Goal: Information Seeking & Learning: Learn about a topic

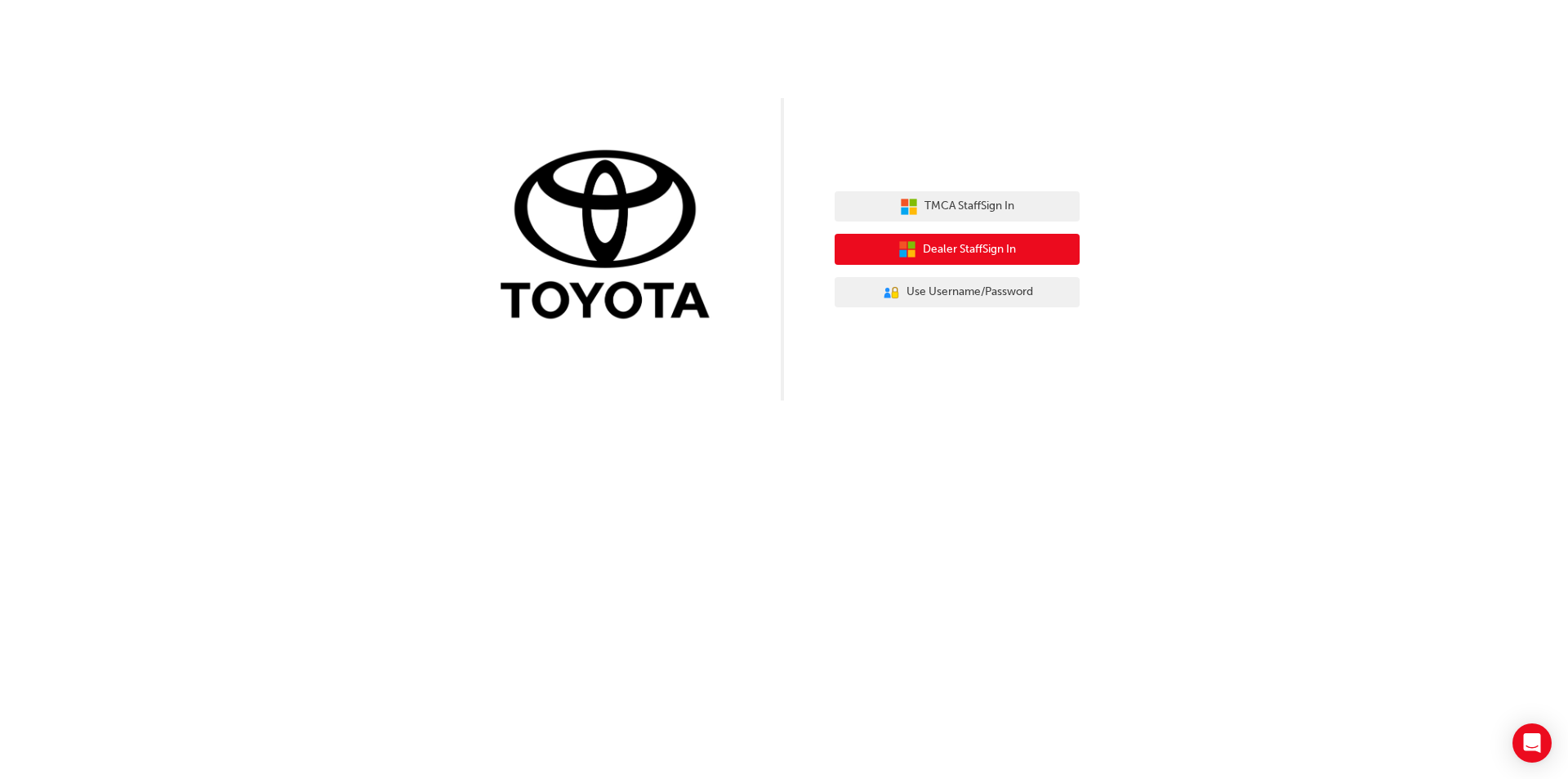
click at [980, 243] on span "Dealer Staff Sign In" at bounding box center [969, 250] width 93 height 19
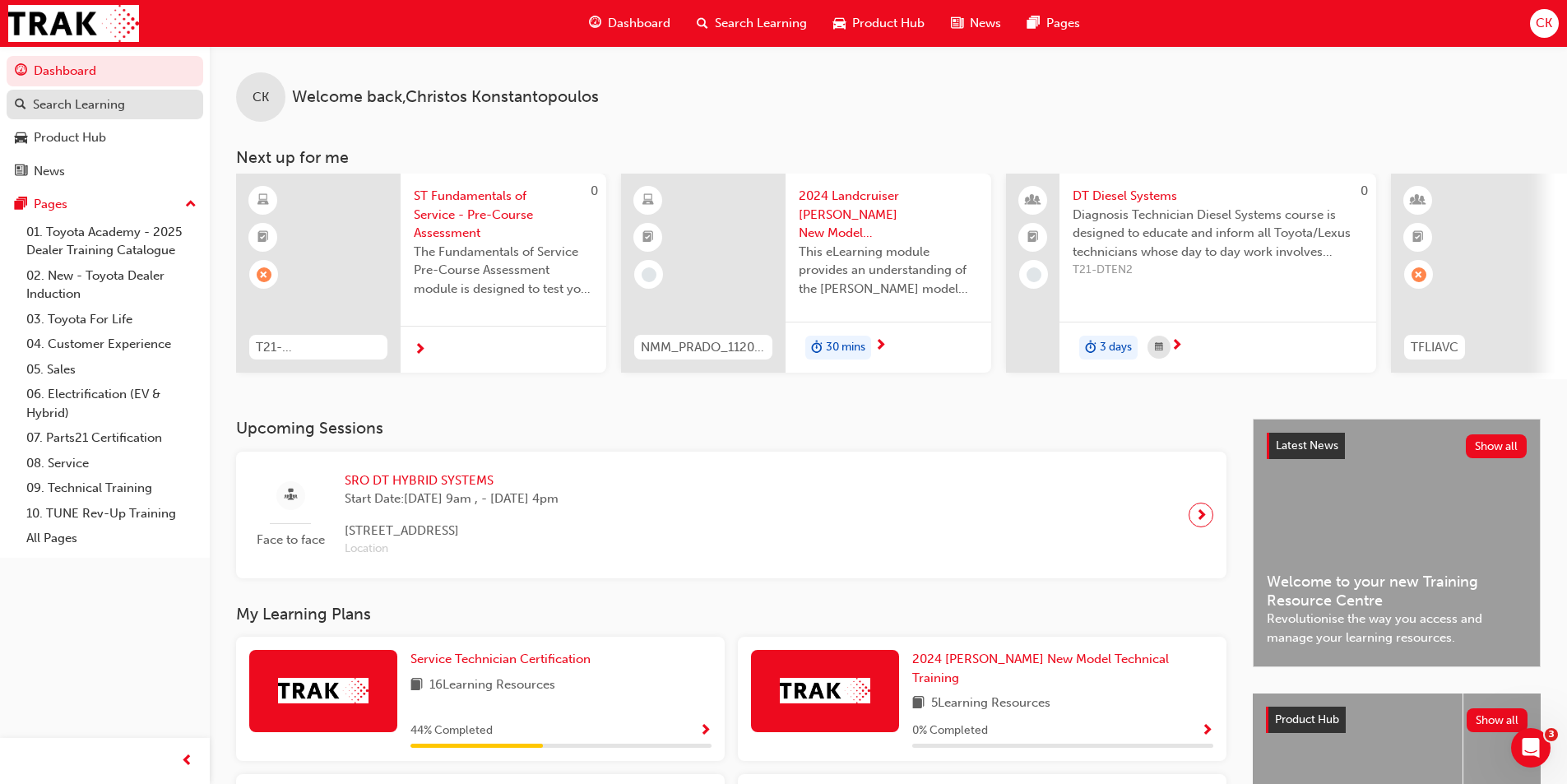
click at [128, 116] on link "Search Learning" at bounding box center [105, 105] width 197 height 31
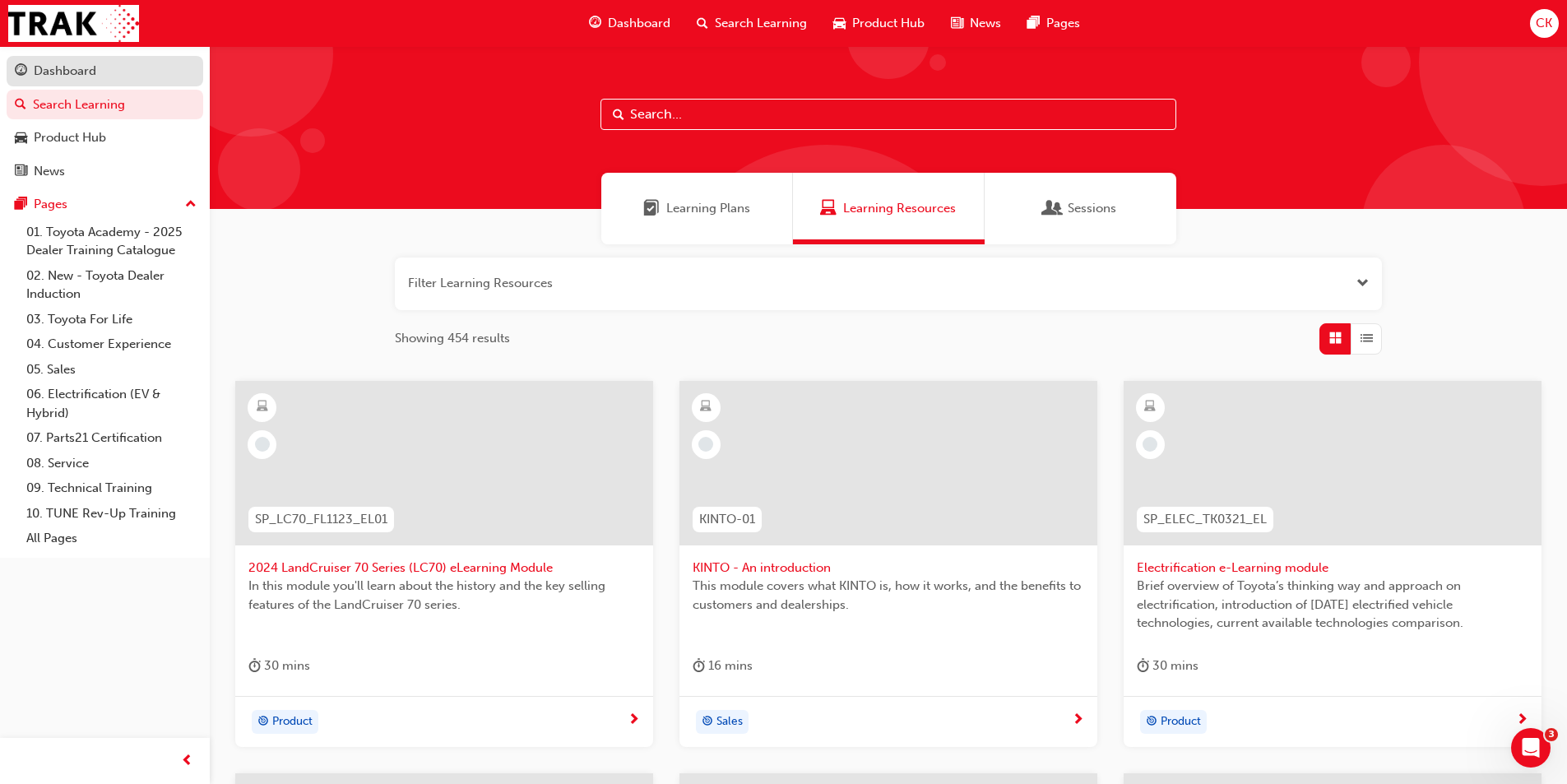
click at [174, 78] on div "Dashboard" at bounding box center [104, 70] width 180 height 20
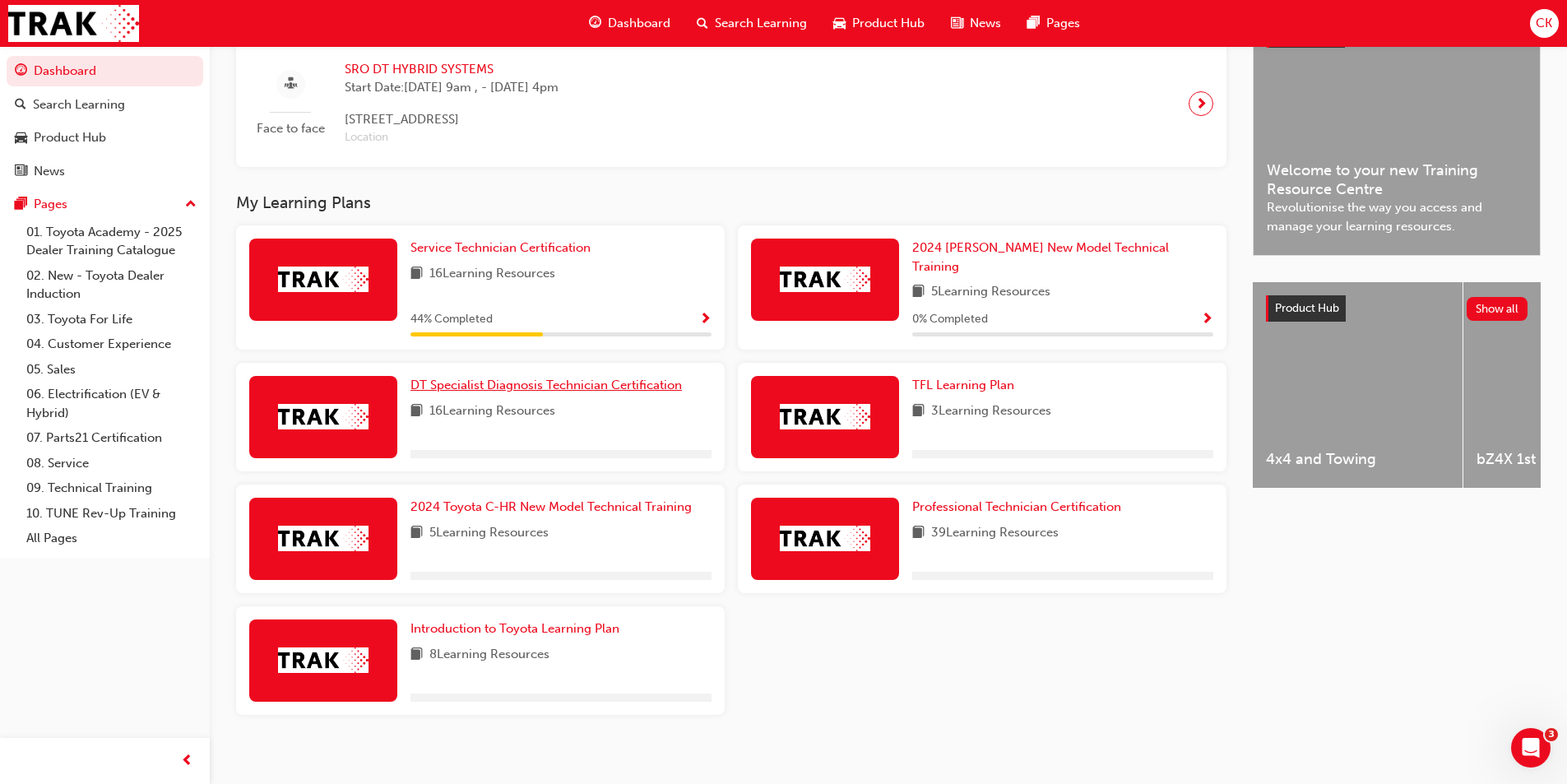
scroll to position [413, 0]
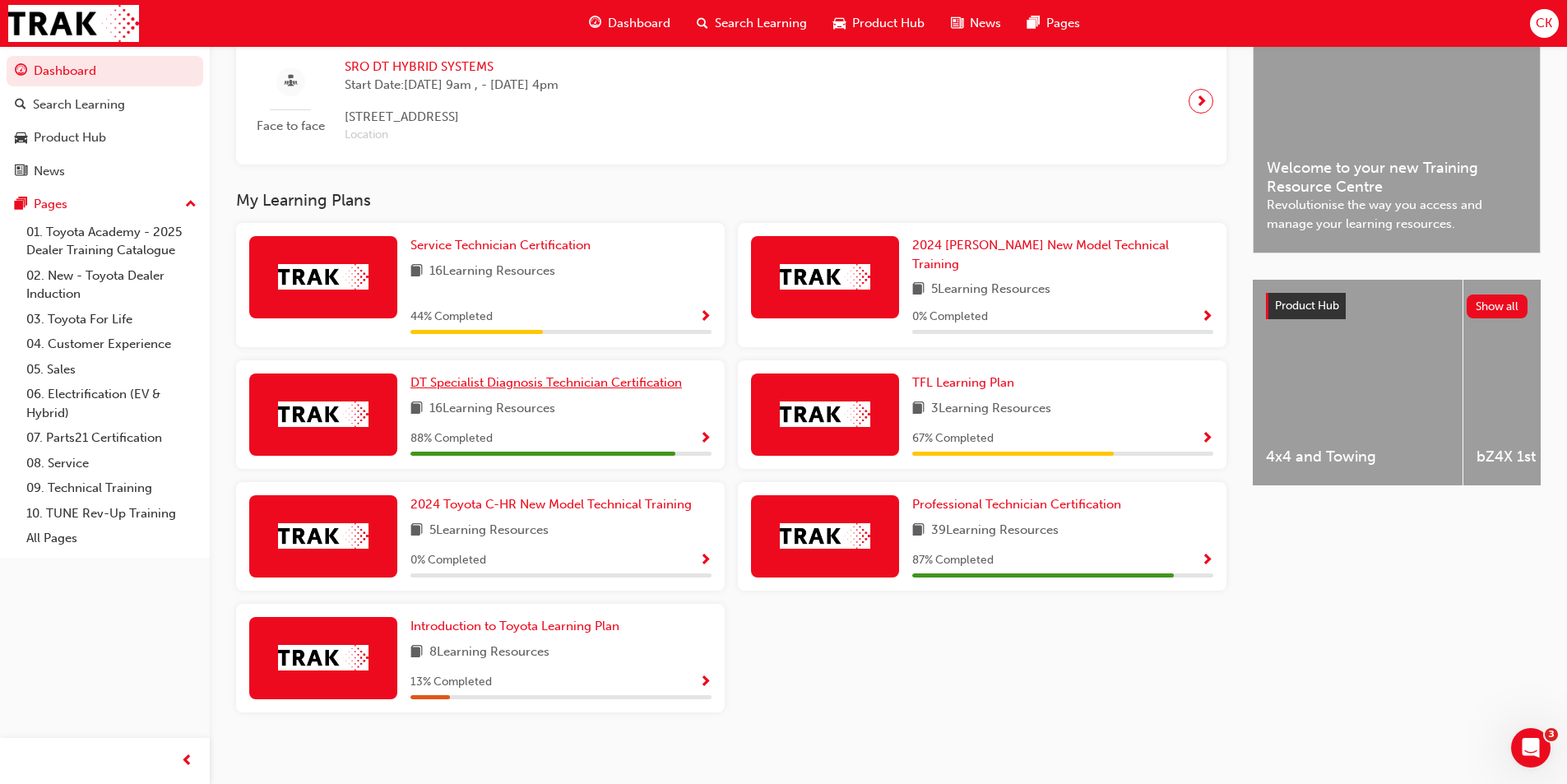
click at [529, 374] on link "DT Specialist Diagnosis Technician Certification" at bounding box center [549, 383] width 279 height 19
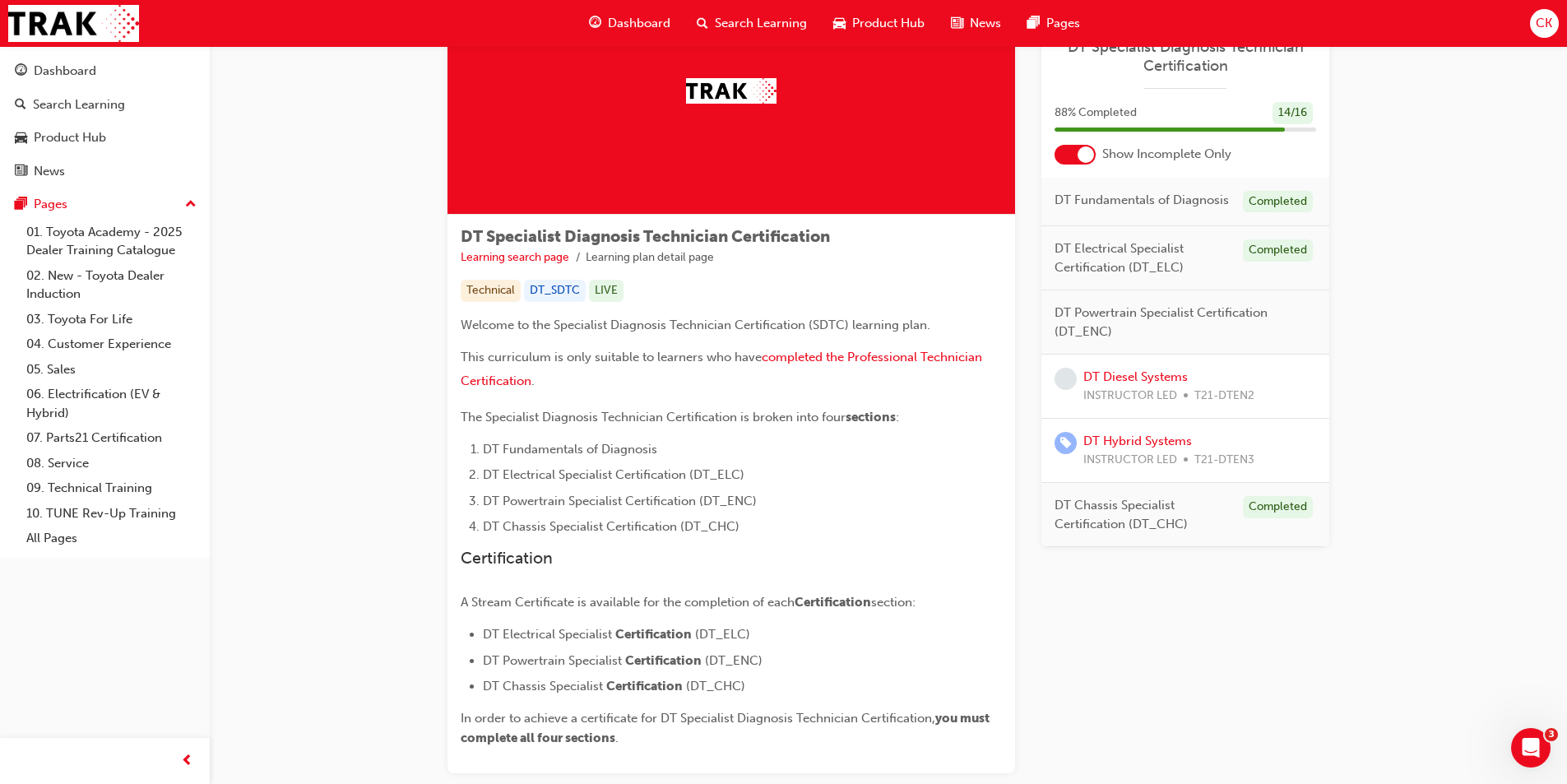
scroll to position [227, 0]
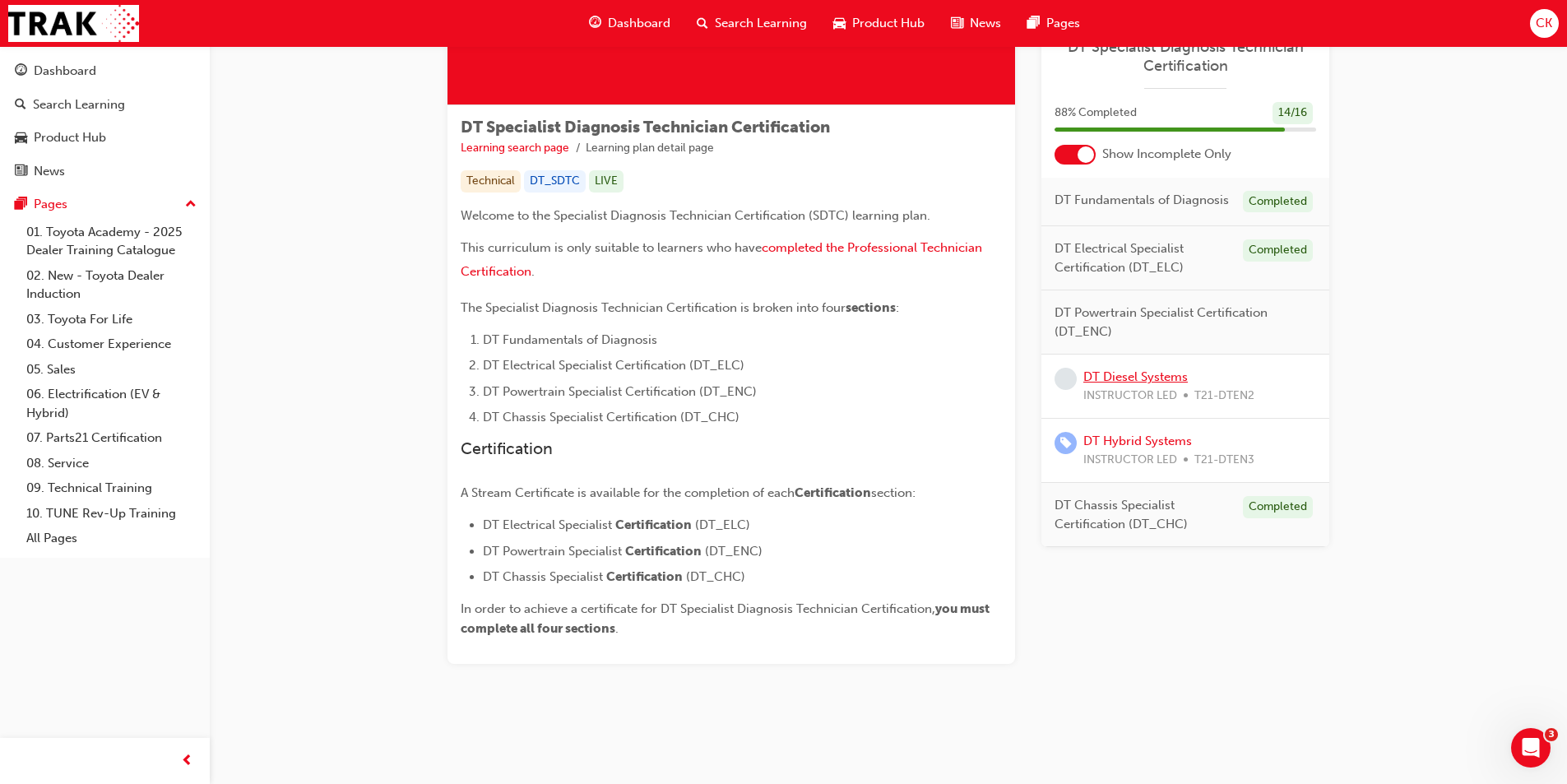
click at [1108, 379] on link "DT Diesel Systems" at bounding box center [1135, 376] width 104 height 14
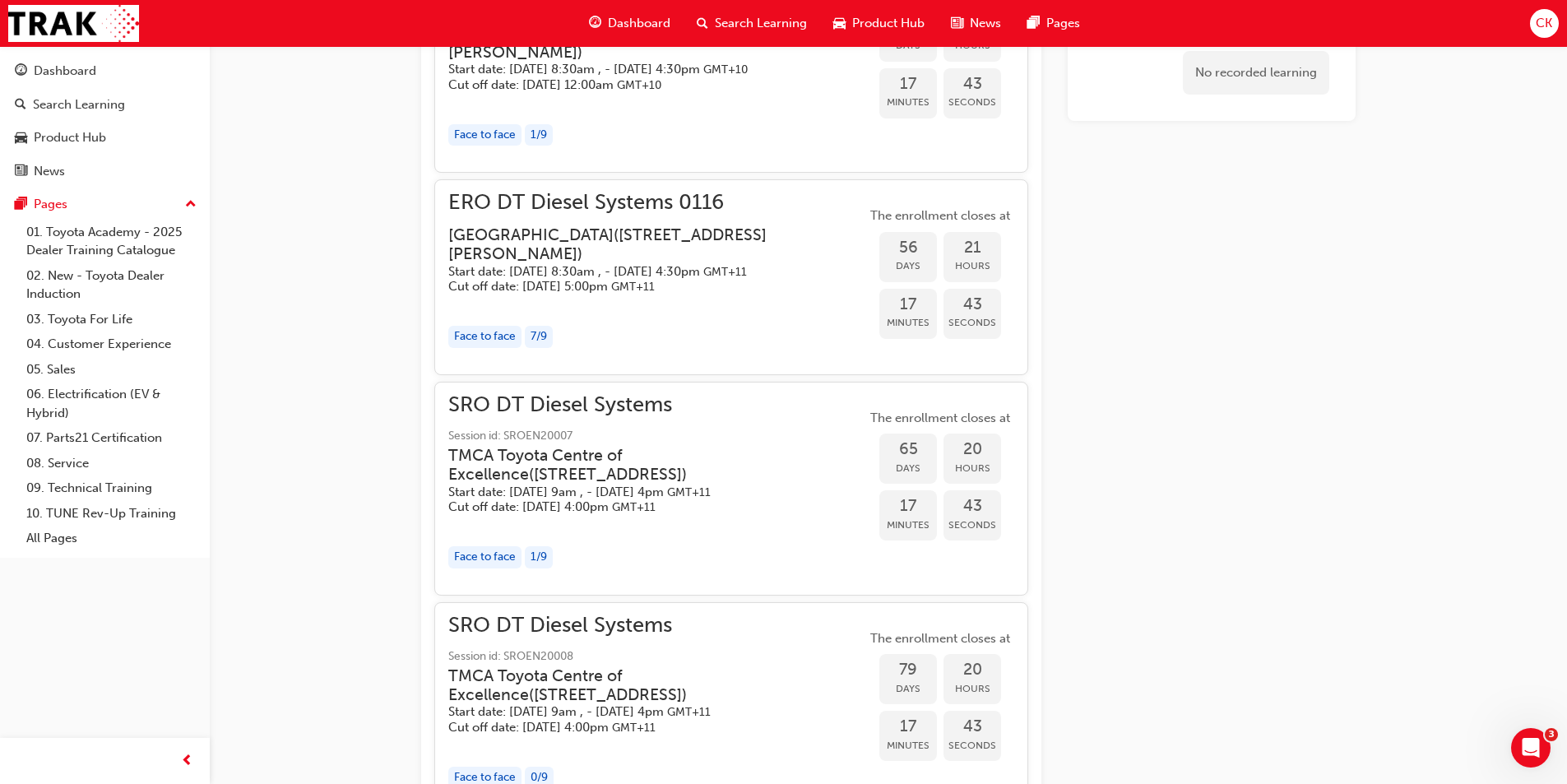
scroll to position [1542, 0]
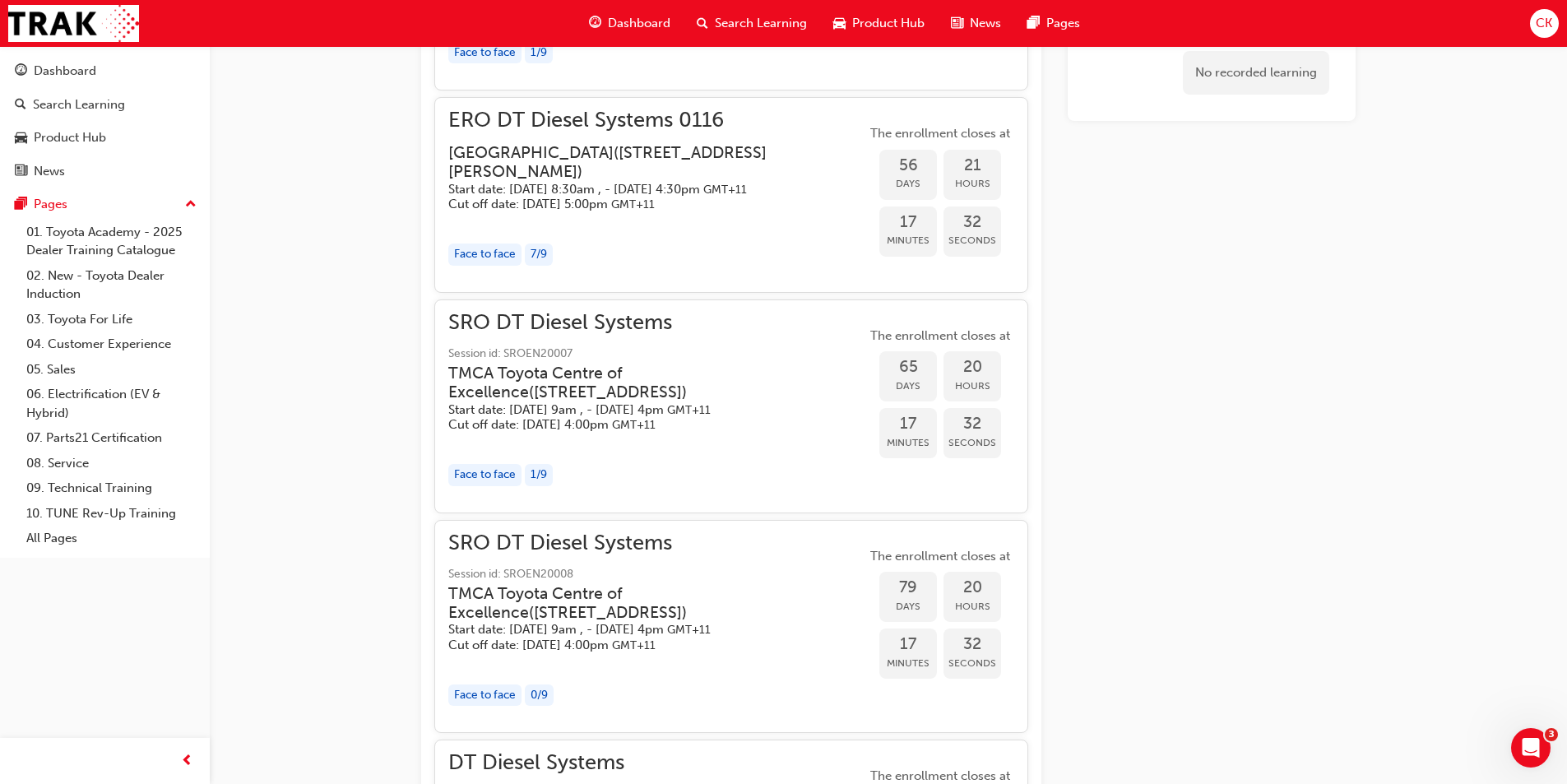
click at [745, 402] on h3 "TMCA Toyota Centre of Excellence ( 494 Grieve Pde Altona North, Vic 3025 )" at bounding box center [644, 382] width 391 height 39
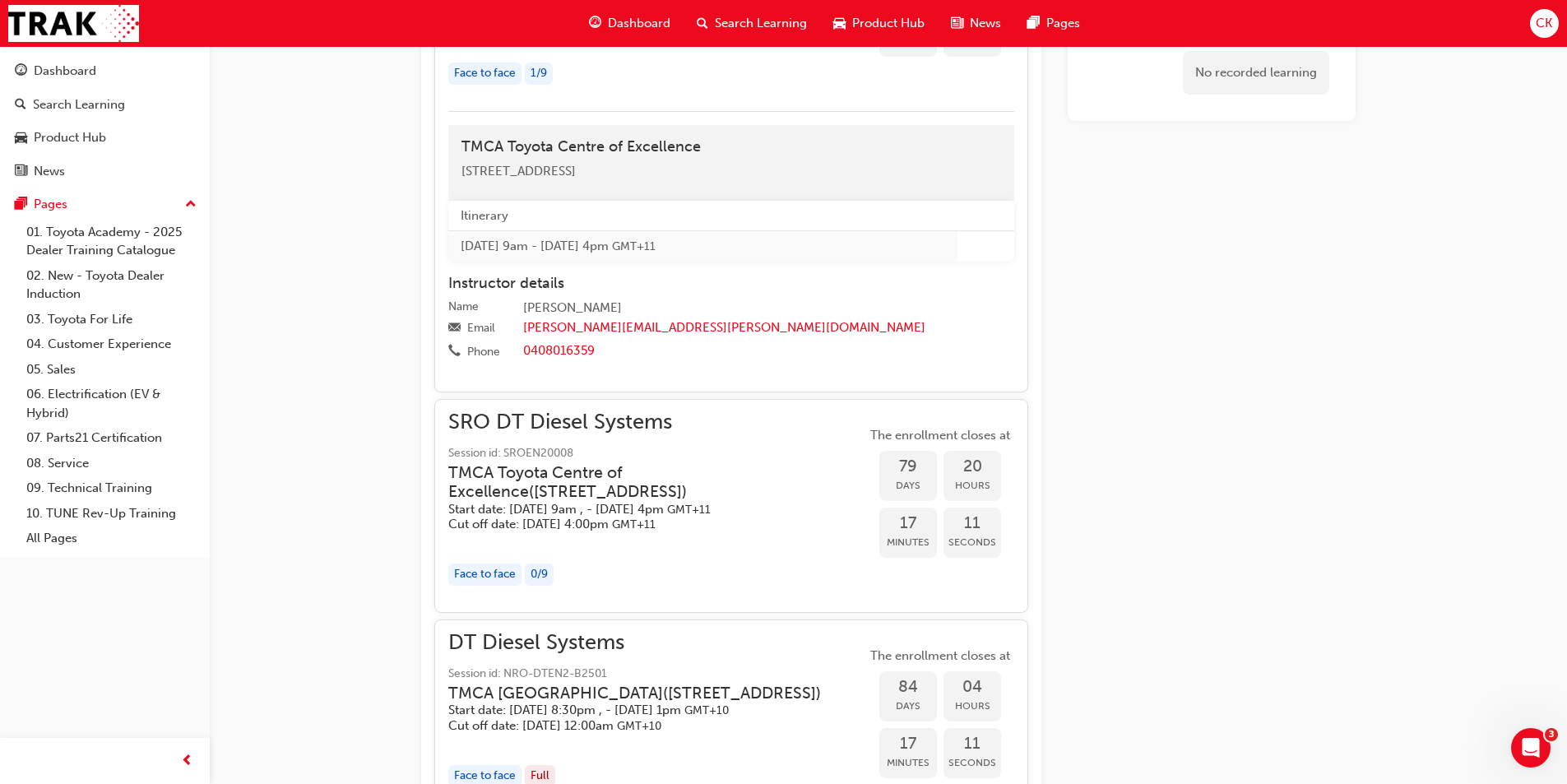
scroll to position [1953, 0]
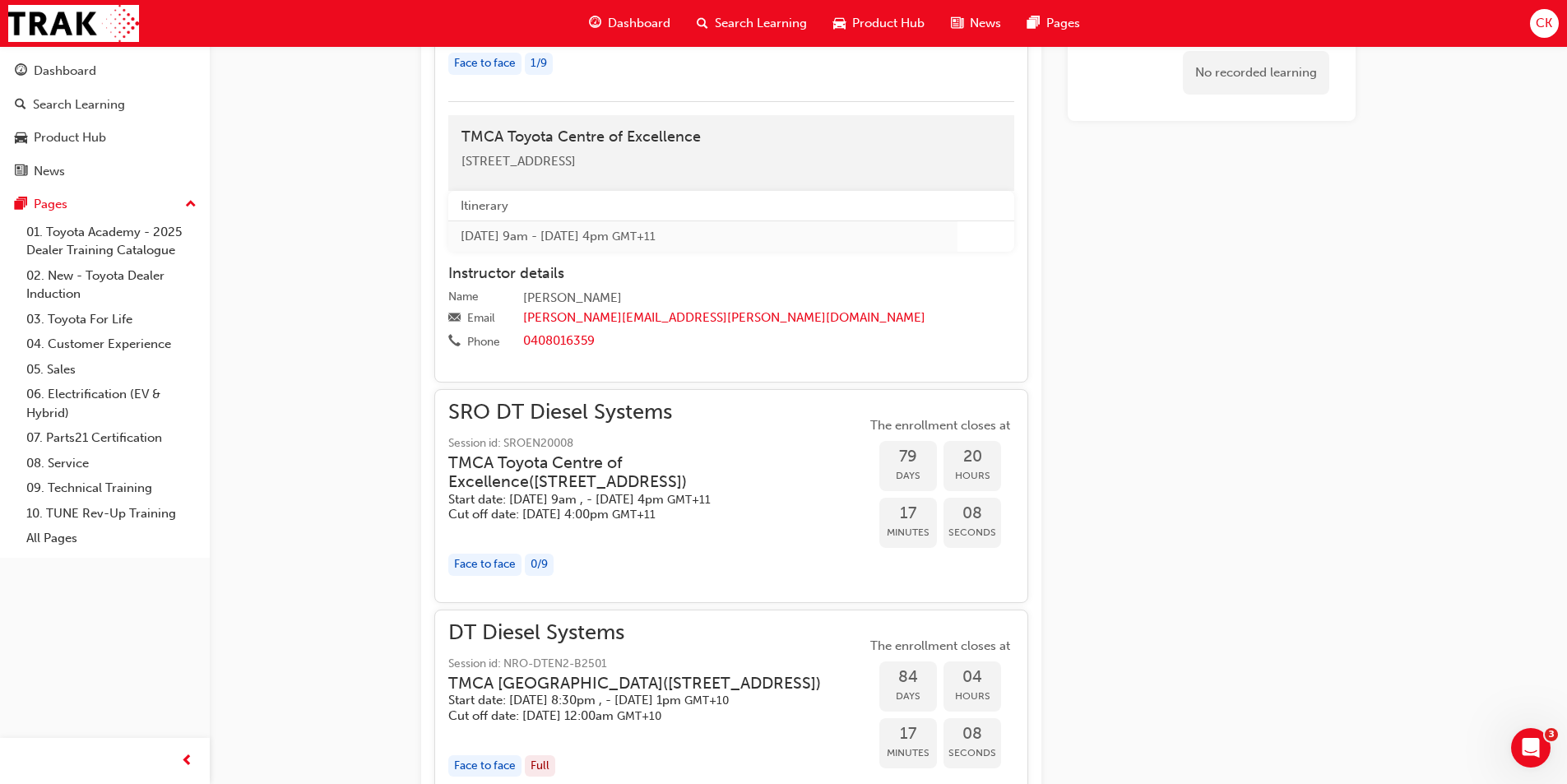
click at [669, 508] on h5 "Start date: Tue 11 Nov 2025, 9am , - Thu 13 Nov 2025, 4pm GMT+11" at bounding box center [644, 500] width 391 height 15
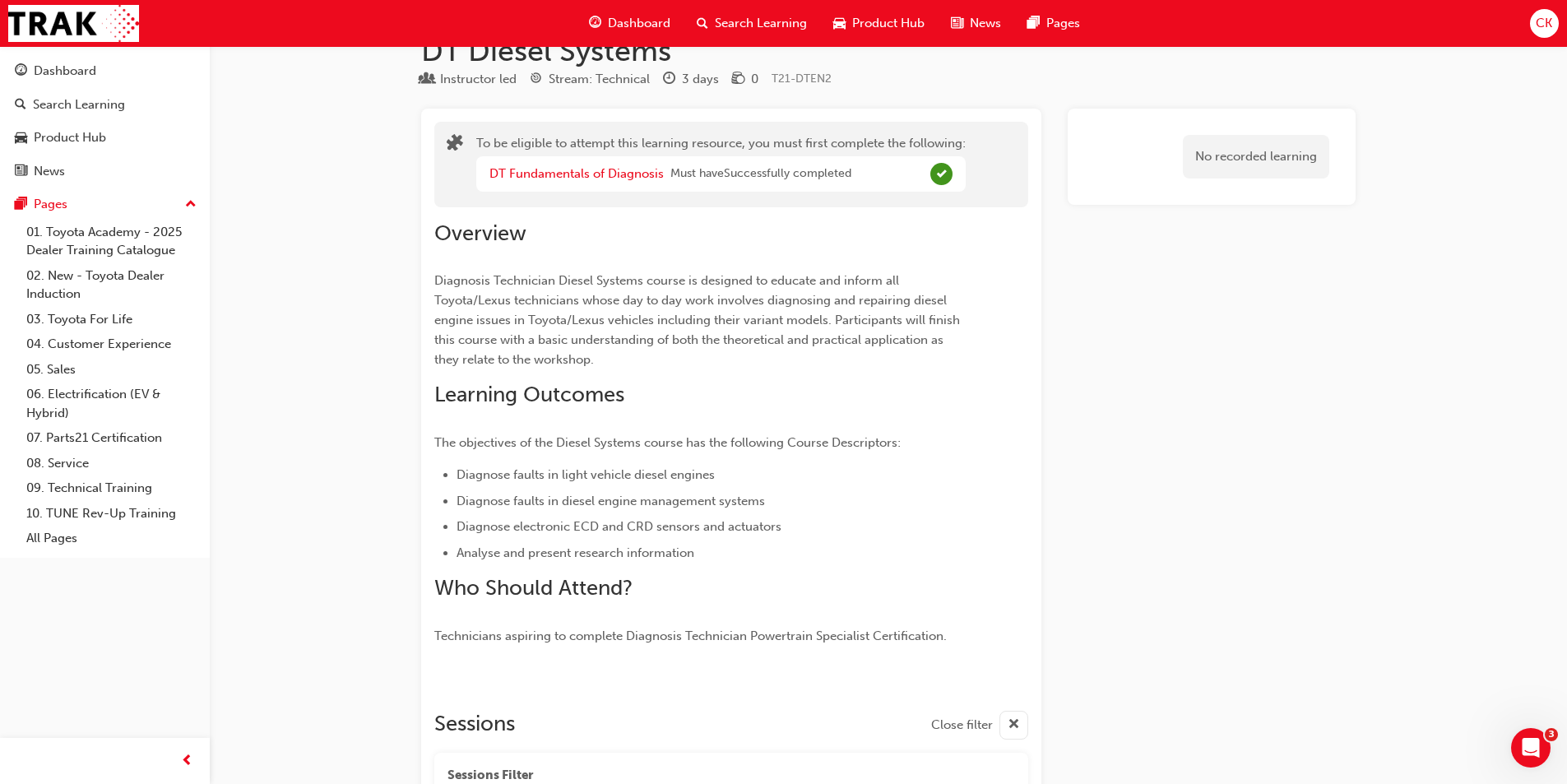
scroll to position [0, 0]
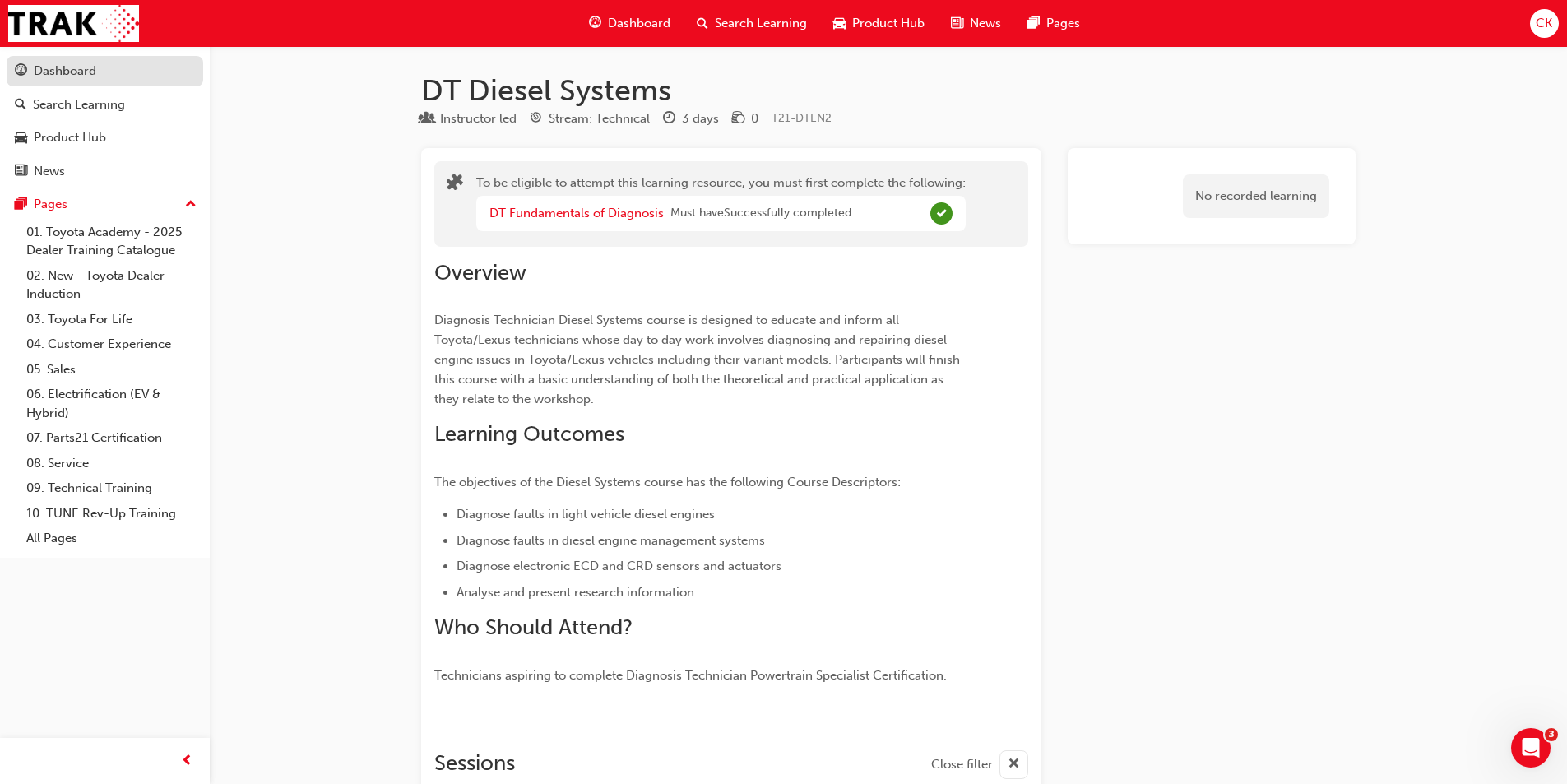
click at [38, 71] on div "Dashboard" at bounding box center [65, 71] width 63 height 19
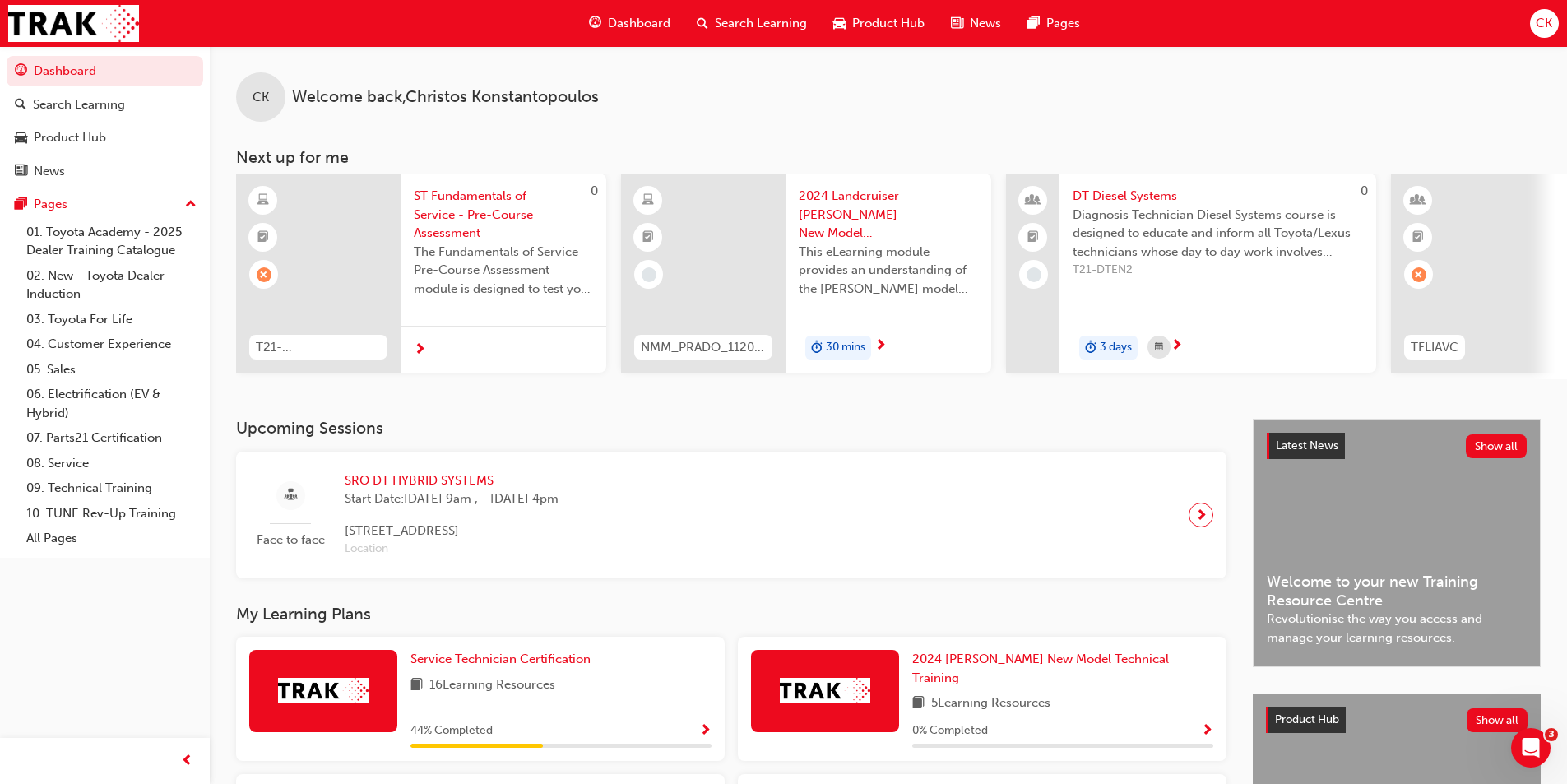
click at [756, 23] on span "Search Learning" at bounding box center [761, 24] width 93 height 19
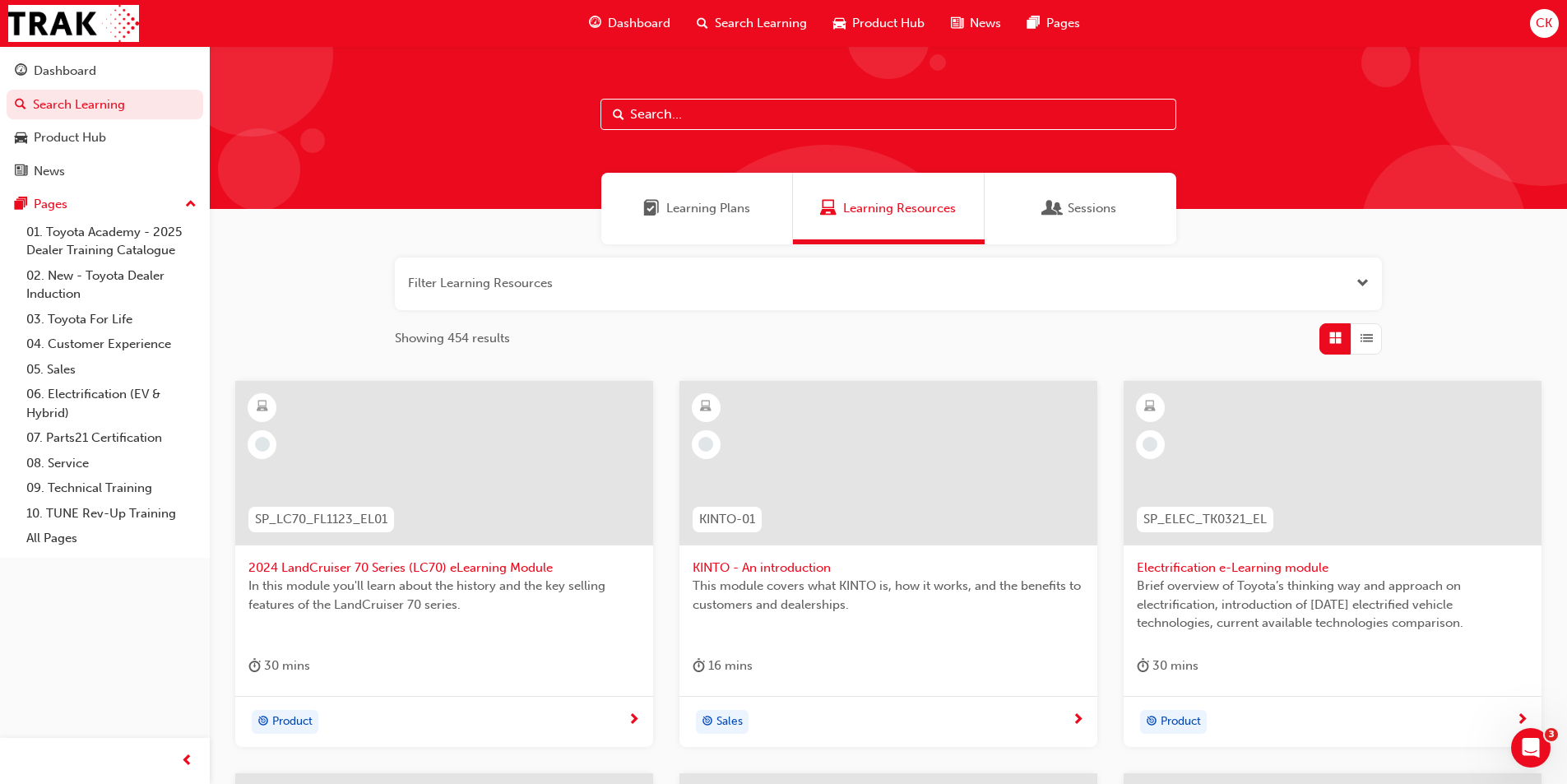
click at [666, 115] on input "text" at bounding box center [889, 114] width 576 height 31
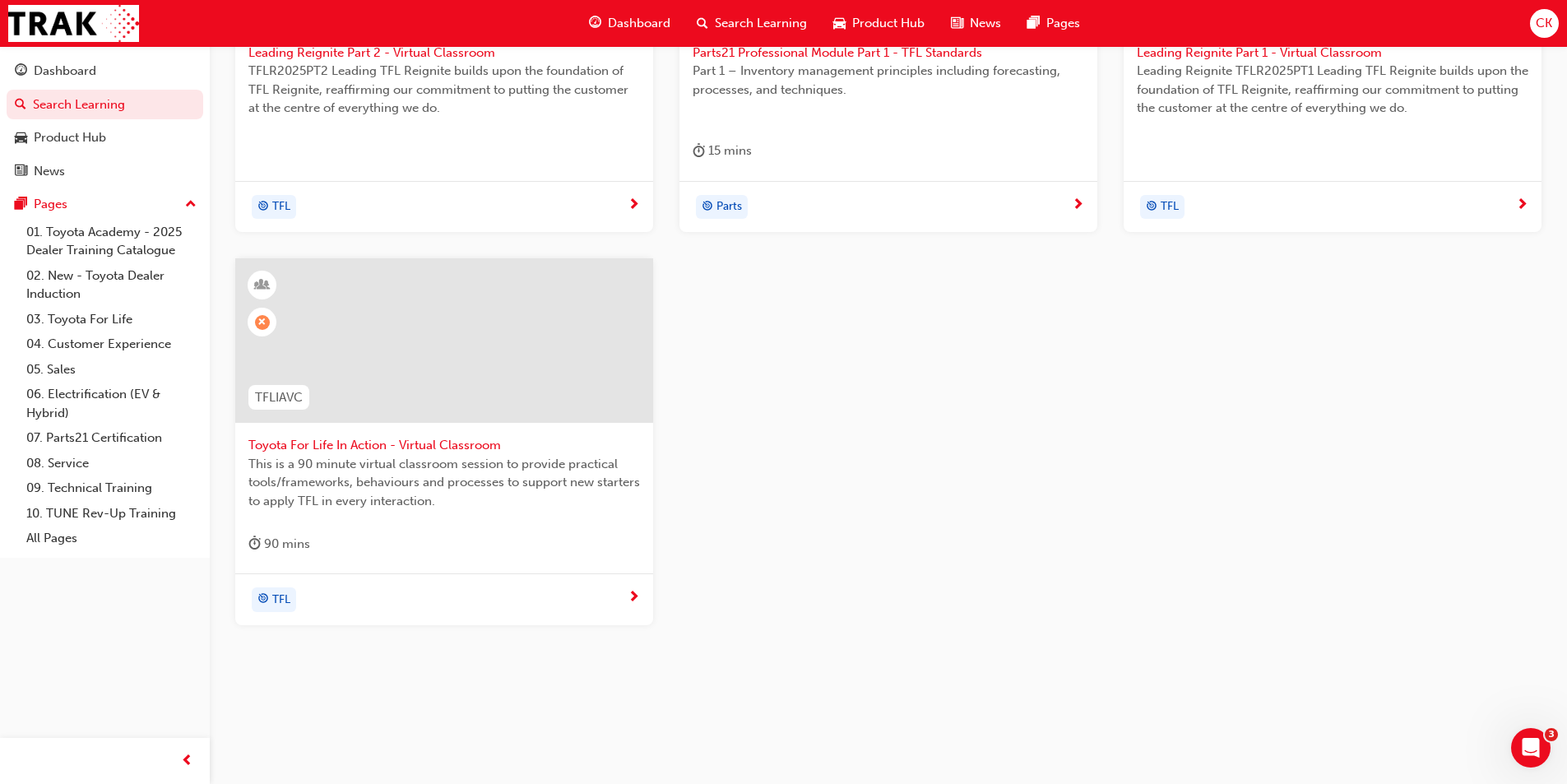
scroll to position [515, 0]
type input "tfl"
click at [463, 441] on span "Toyota For Life In Action - Virtual Classroom" at bounding box center [444, 445] width 391 height 19
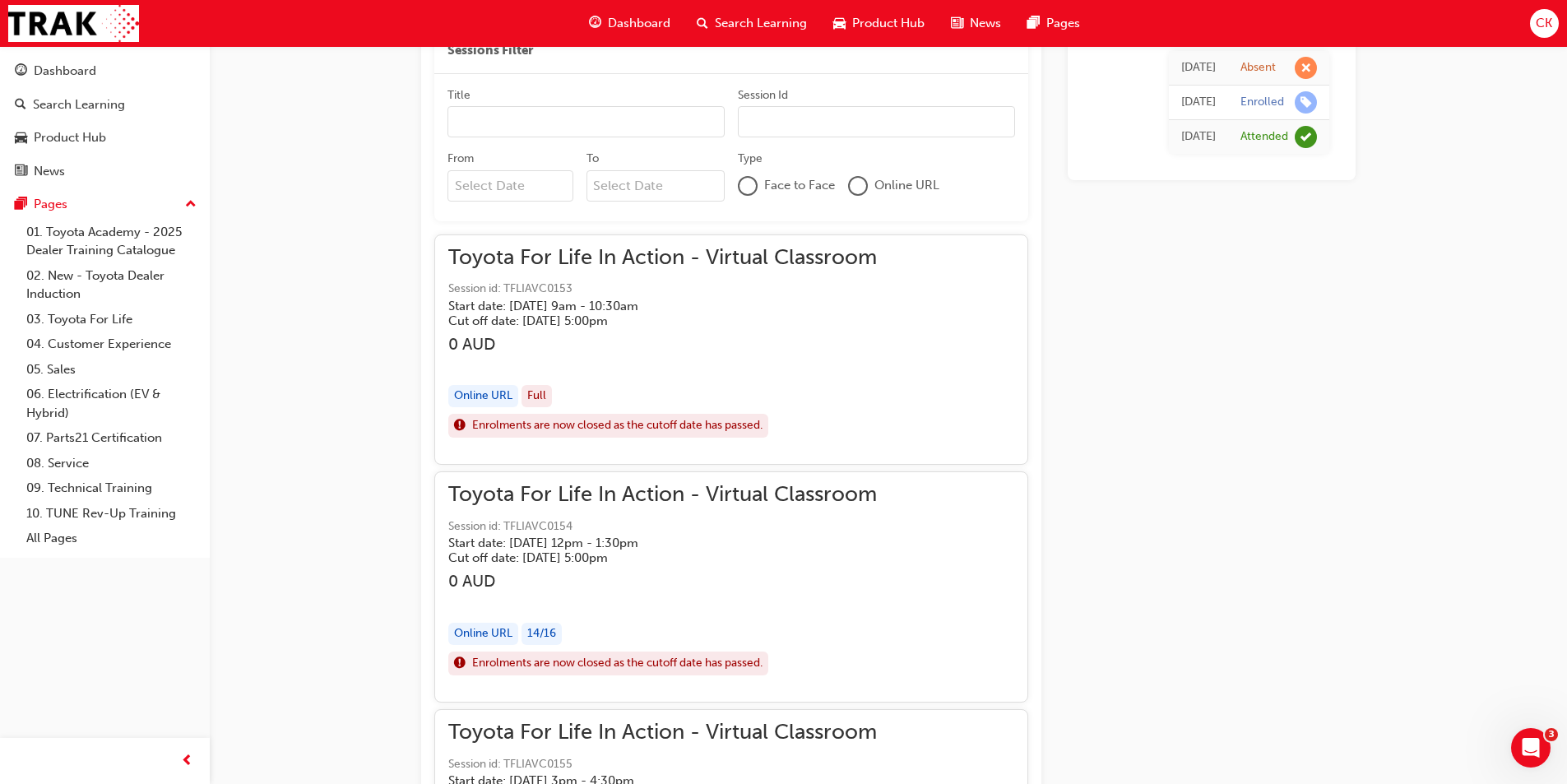
drag, startPoint x: 1138, startPoint y: 468, endPoint x: 1111, endPoint y: 448, distance: 33.6
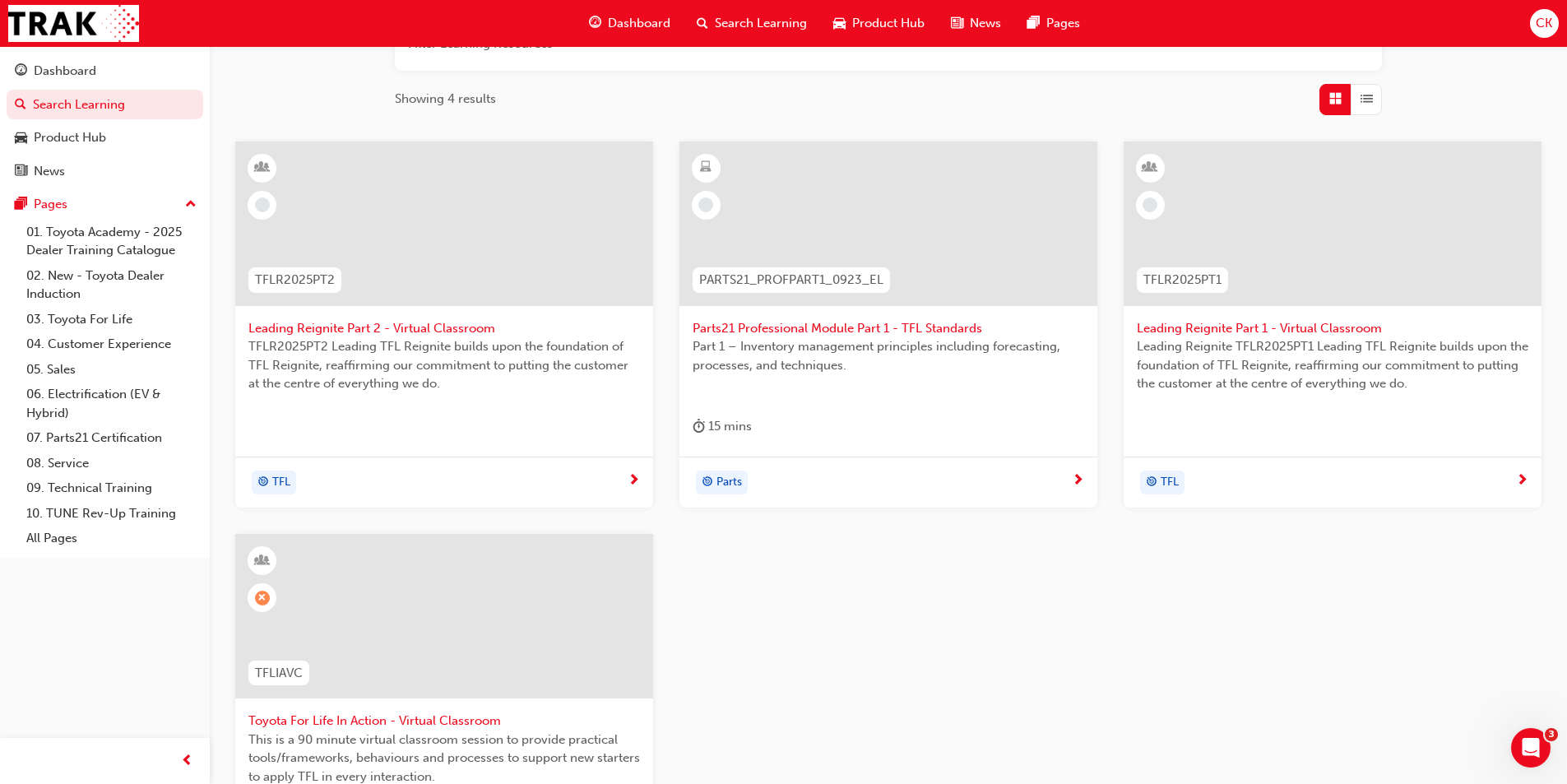
scroll to position [22, 0]
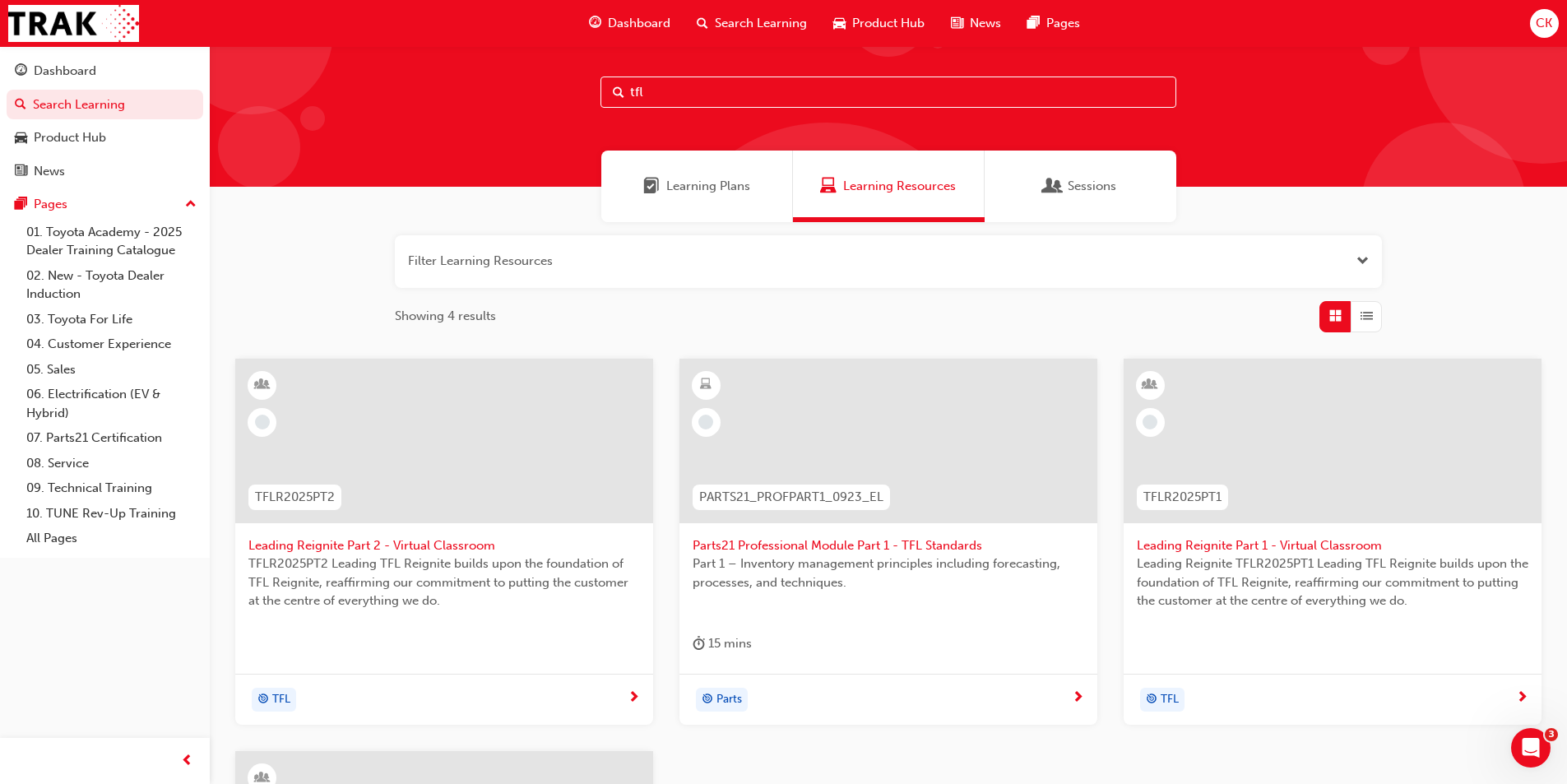
click at [835, 545] on span "Parts21 Professional Module Part 1 - TFL Standards" at bounding box center [889, 546] width 391 height 19
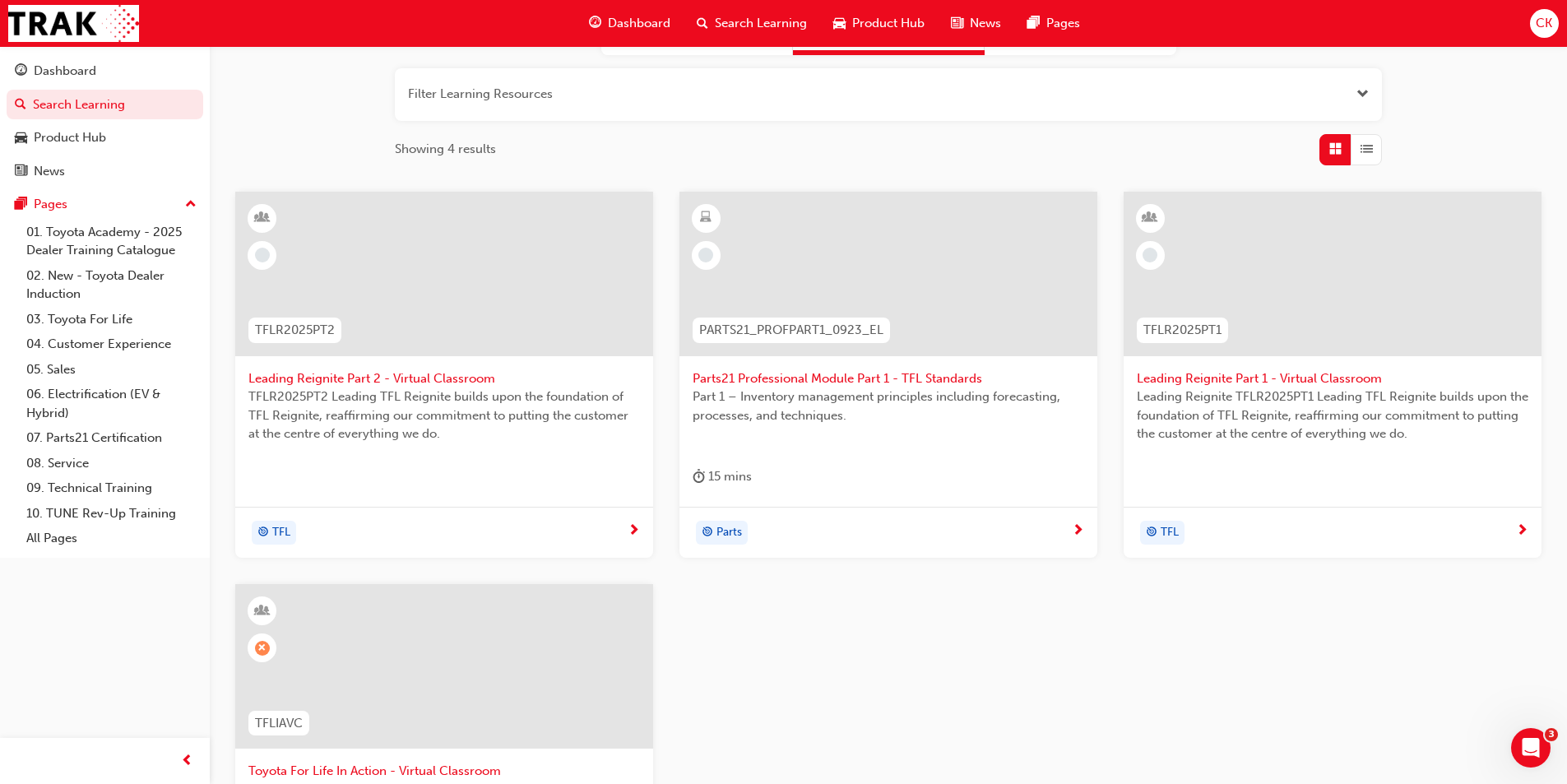
scroll to position [22, 0]
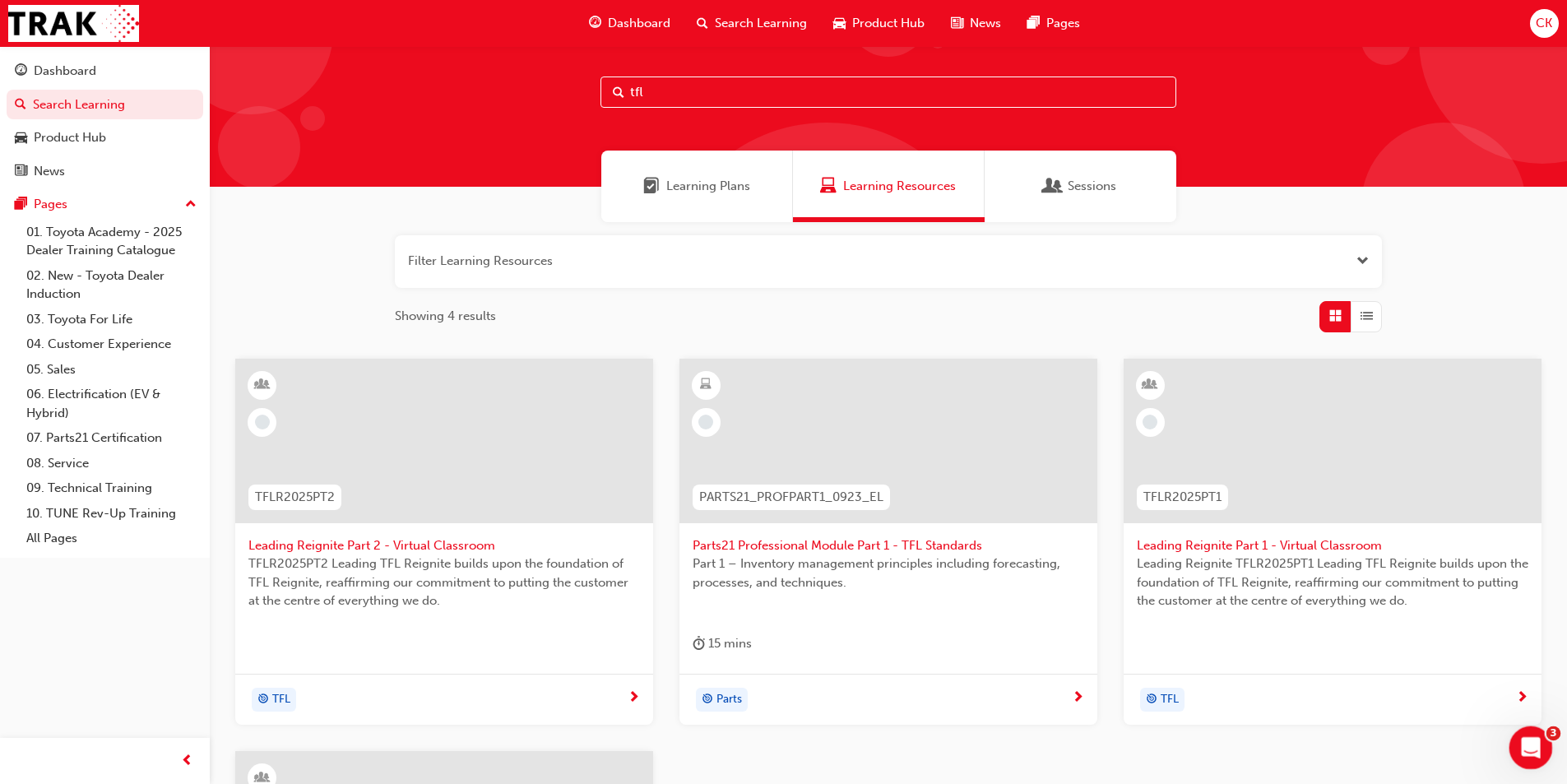
click at [1522, 742] on icon "Open Intercom Messenger" at bounding box center [1529, 745] width 27 height 27
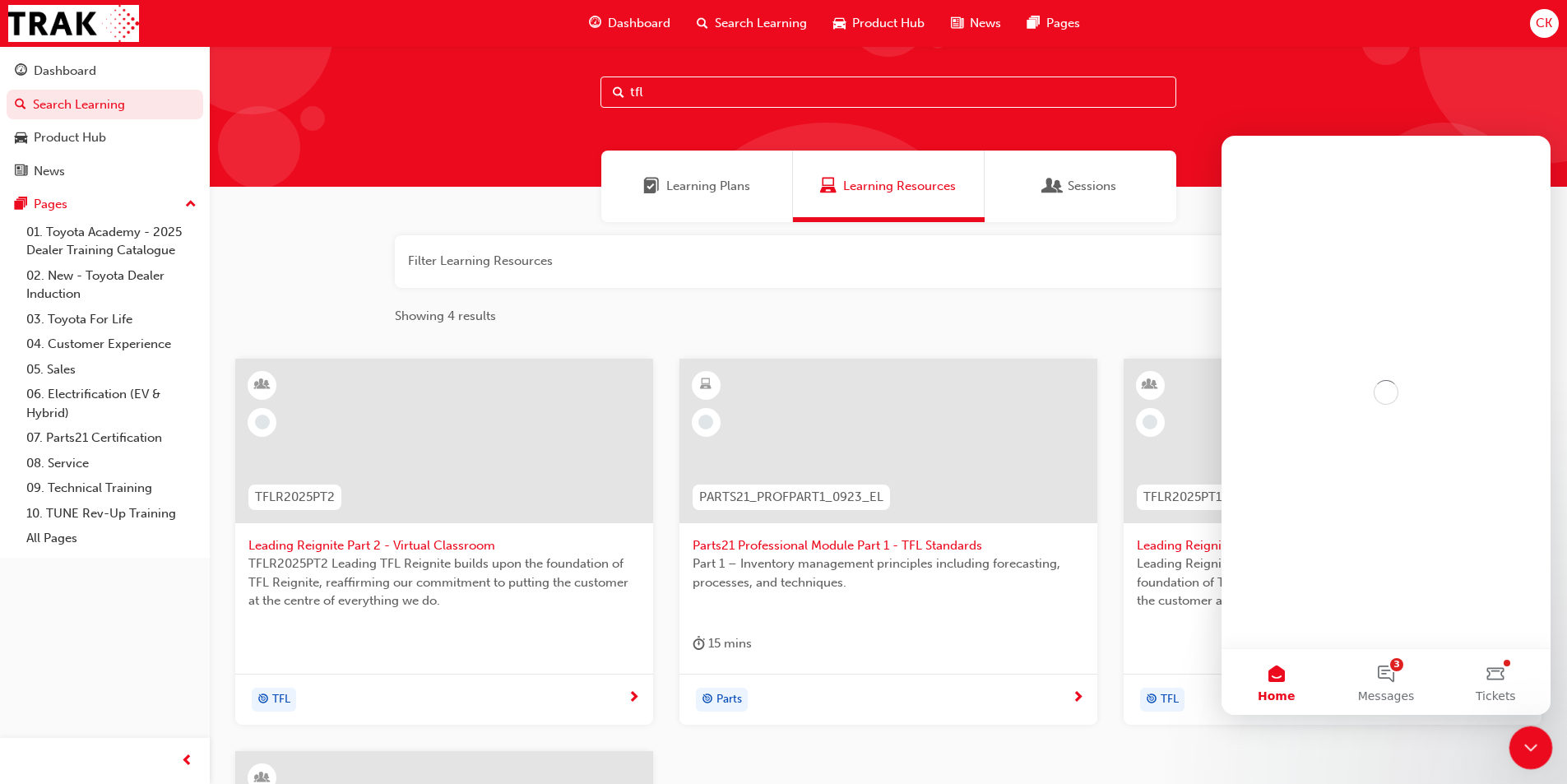
scroll to position [0, 0]
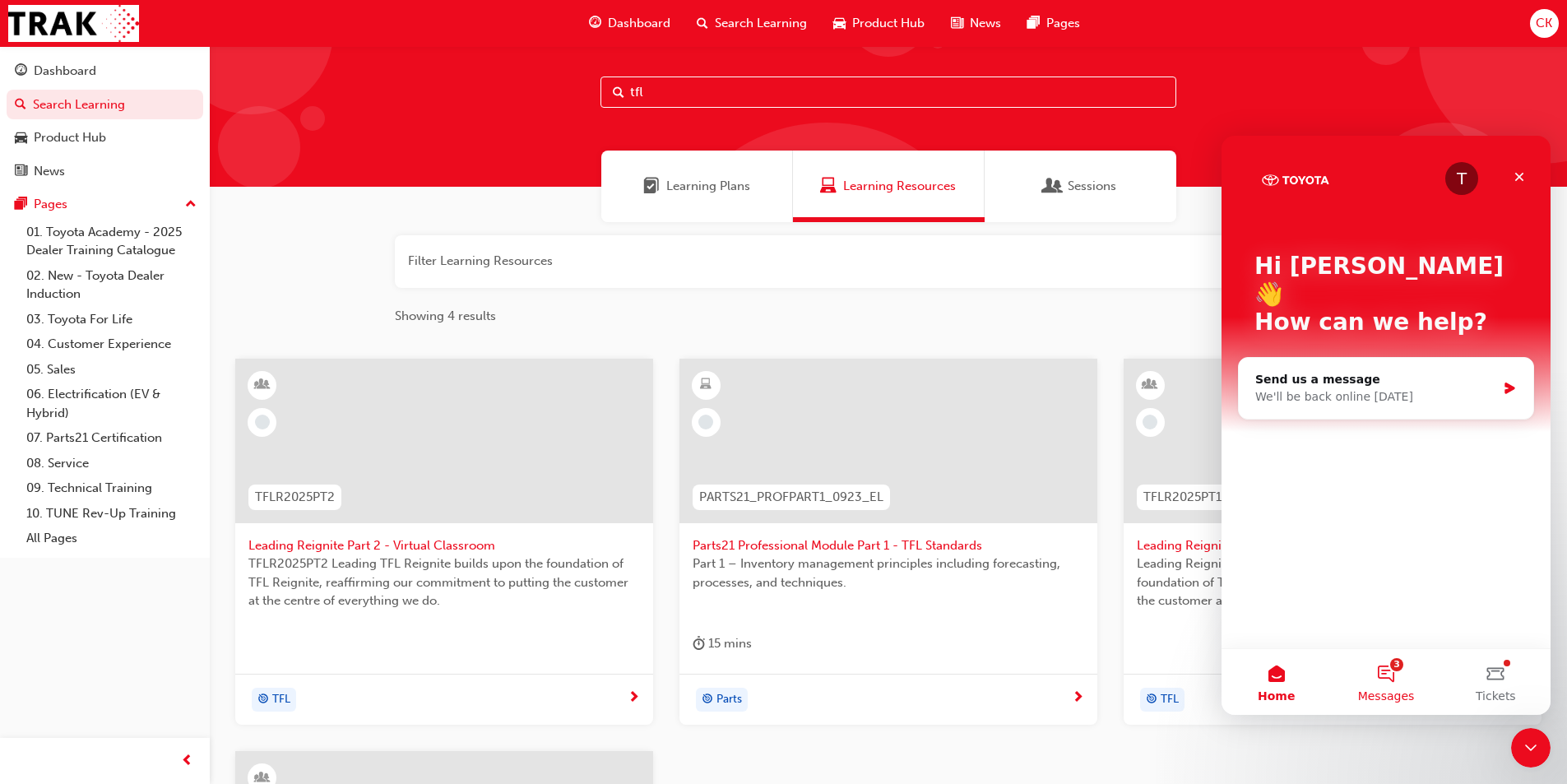
click at [1381, 674] on button "3 Messages" at bounding box center [1386, 682] width 110 height 65
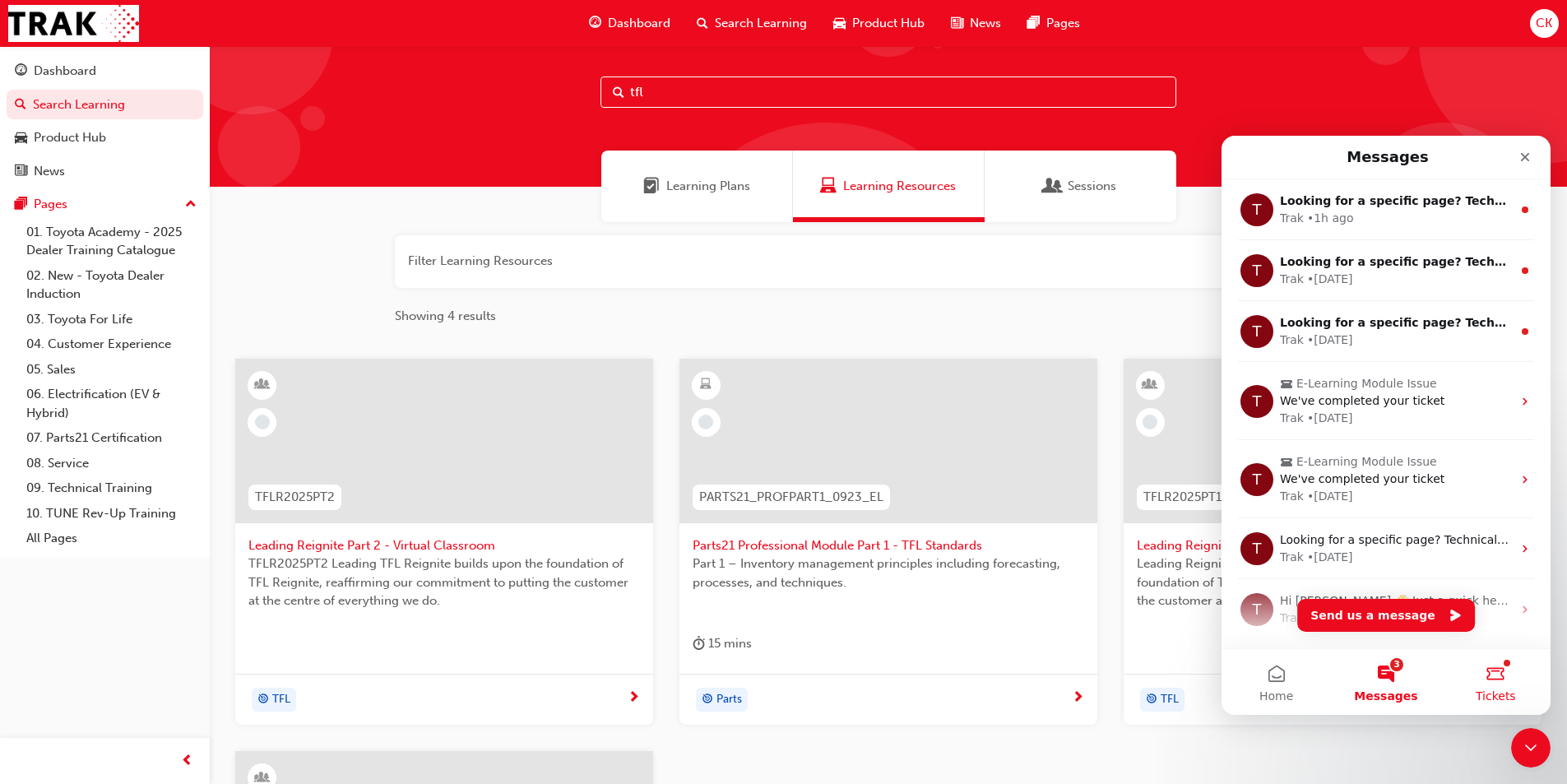
click at [1494, 665] on button "Tickets" at bounding box center [1497, 682] width 110 height 65
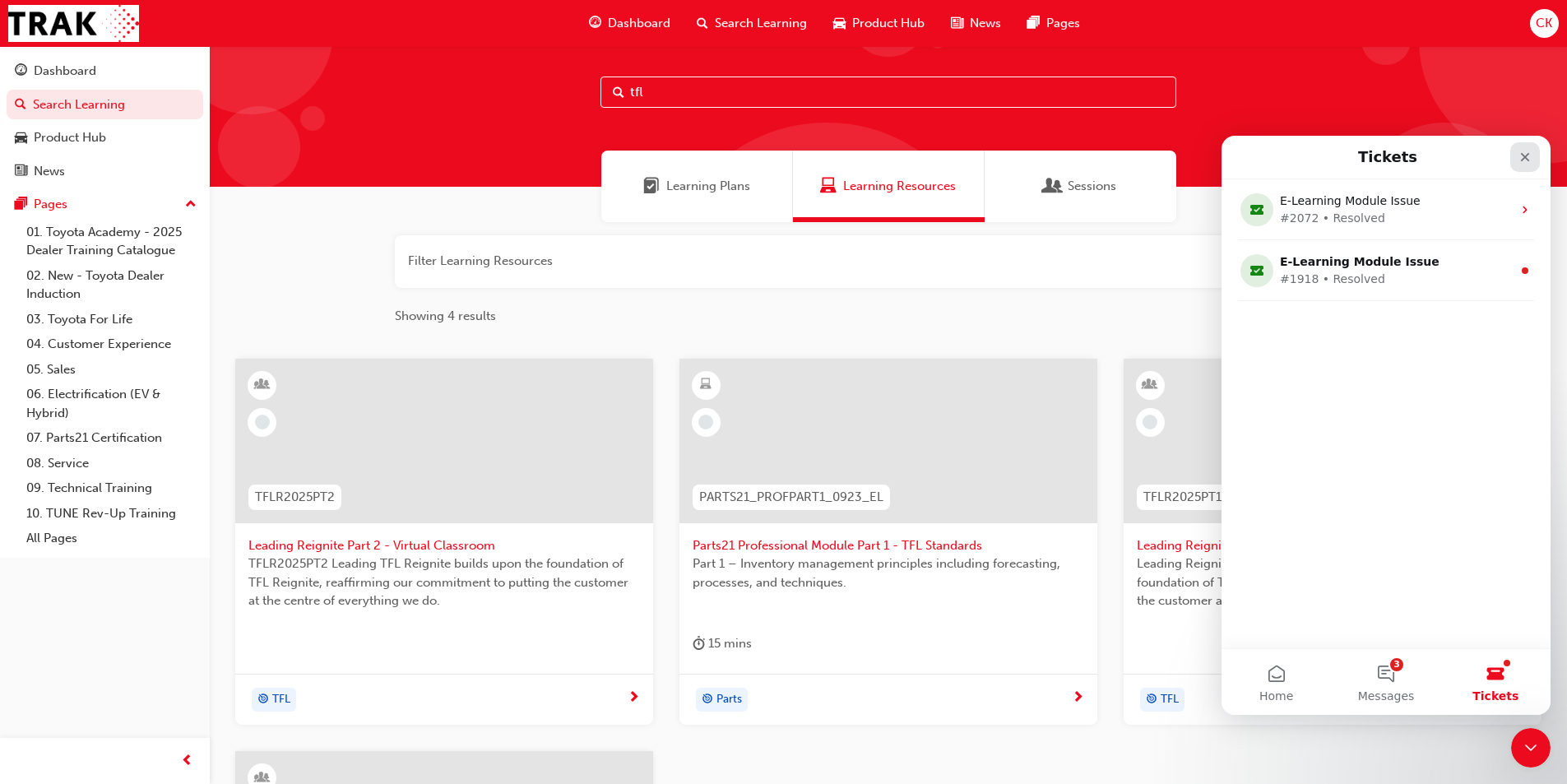
click at [1518, 148] on div "Close" at bounding box center [1525, 157] width 30 height 30
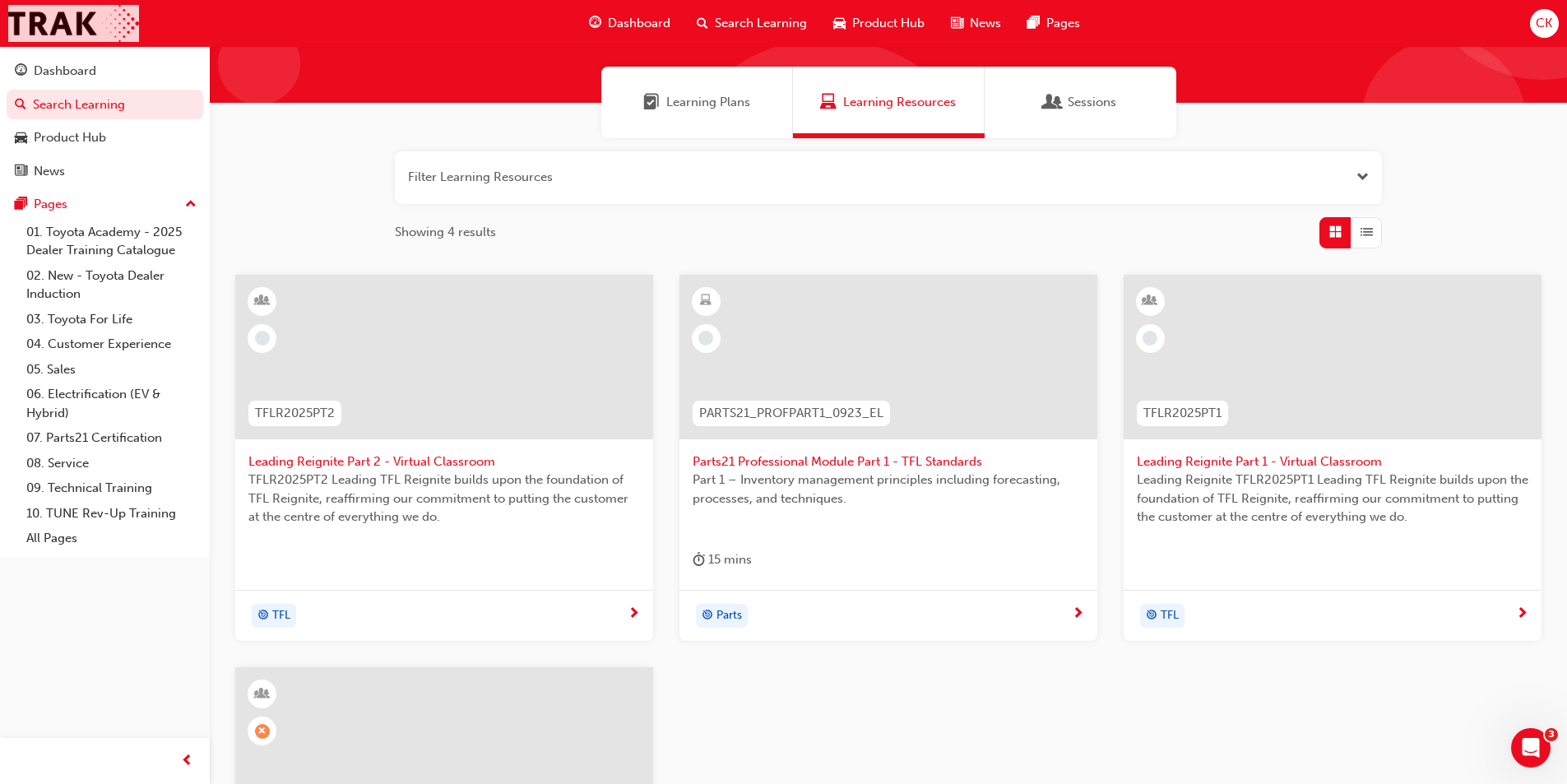
scroll to position [104, 0]
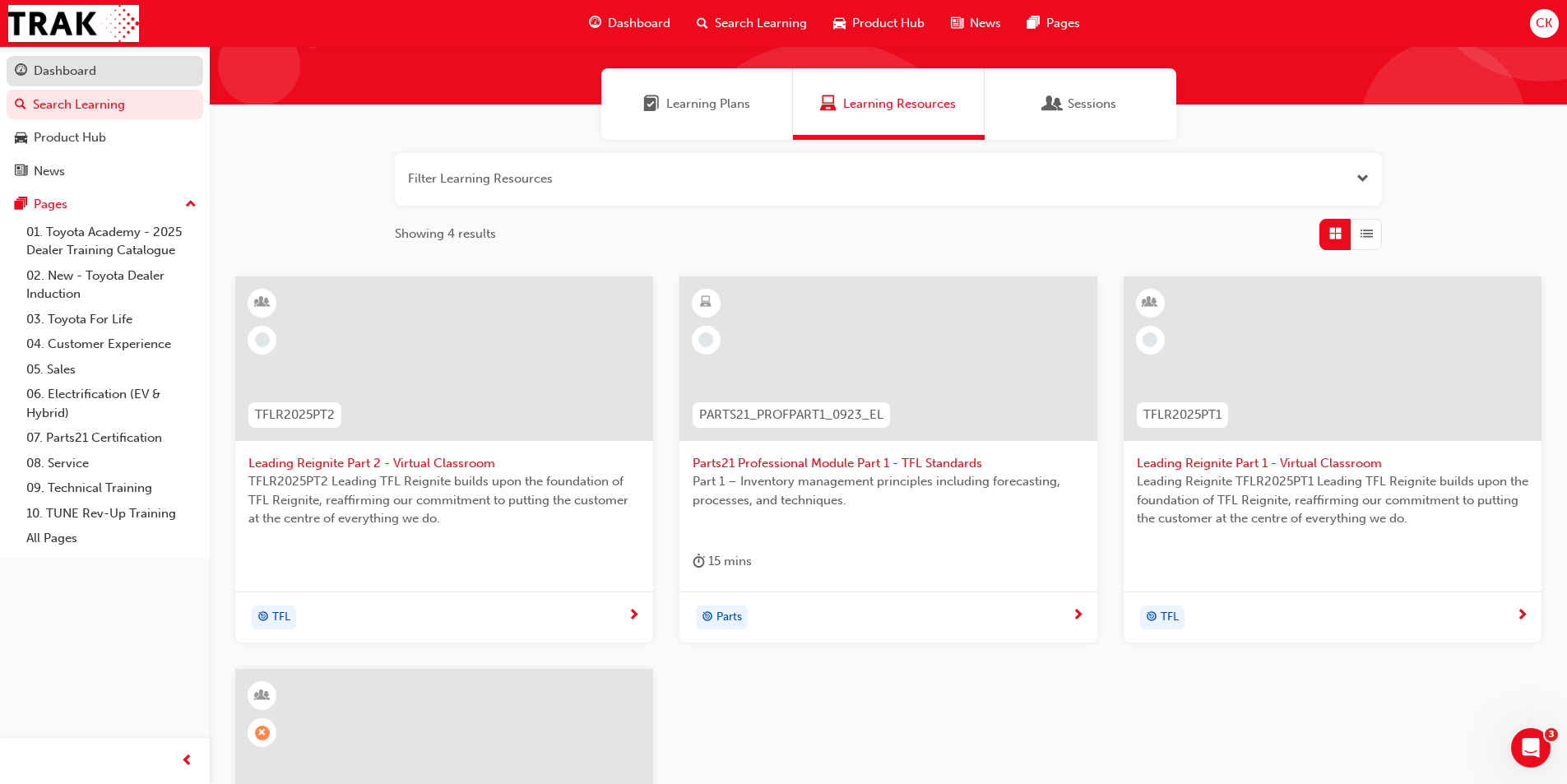
click at [97, 72] on div "Dashboard" at bounding box center [104, 70] width 180 height 20
